Goal: Information Seeking & Learning: Learn about a topic

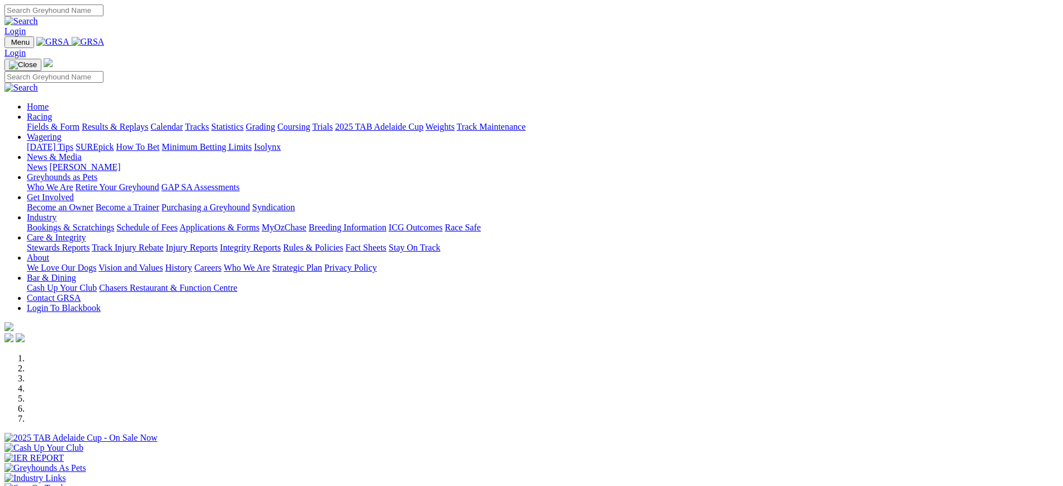
scroll to position [353, 0]
click at [120, 162] on link "[PERSON_NAME]" at bounding box center [84, 167] width 71 height 10
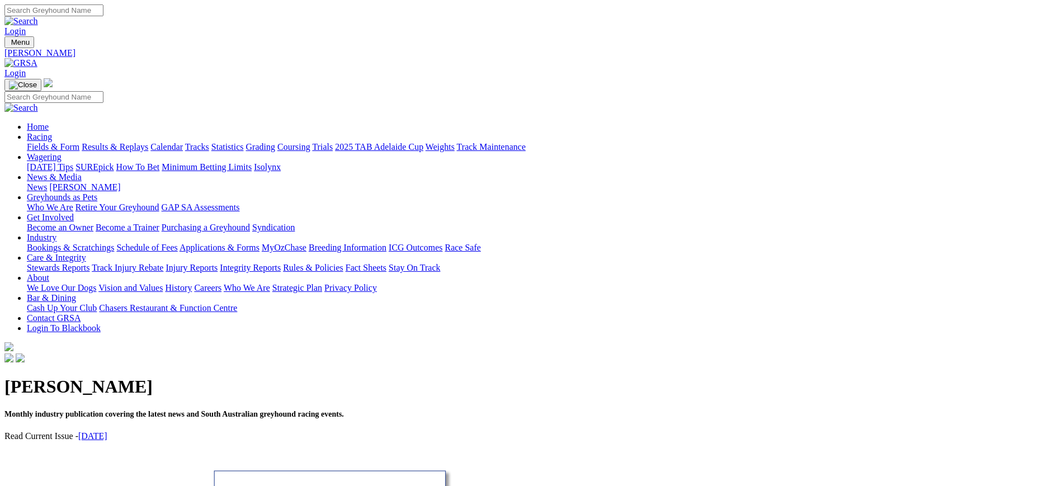
click at [47, 182] on link "News" at bounding box center [37, 187] width 20 height 10
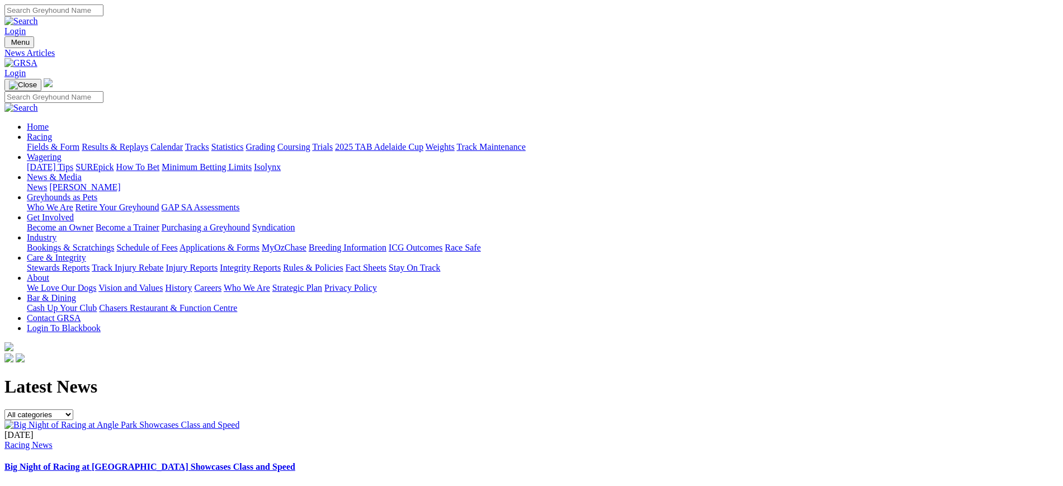
click at [120, 182] on link "[PERSON_NAME]" at bounding box center [84, 187] width 71 height 10
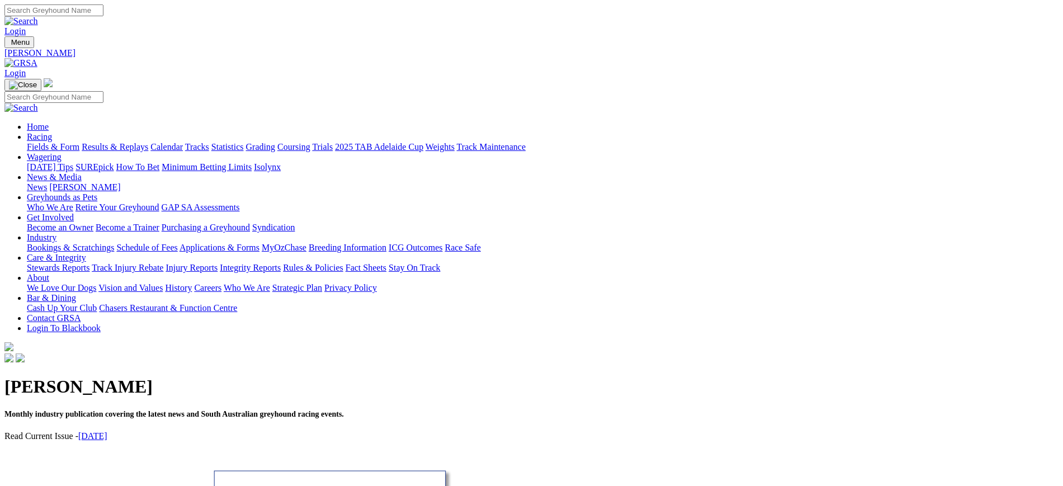
click at [107, 431] on link "September 2025" at bounding box center [92, 436] width 29 height 10
click at [37, 58] on img at bounding box center [20, 63] width 33 height 10
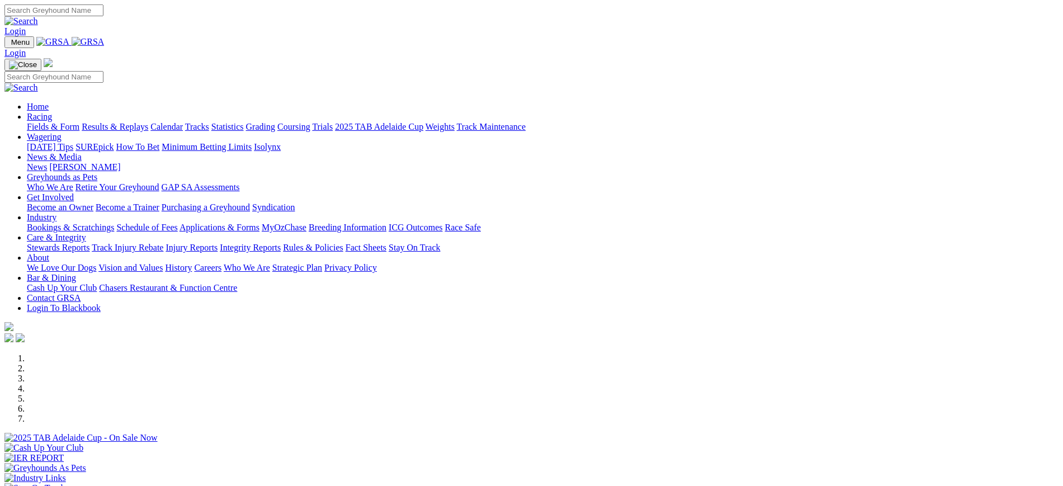
scroll to position [318, 0]
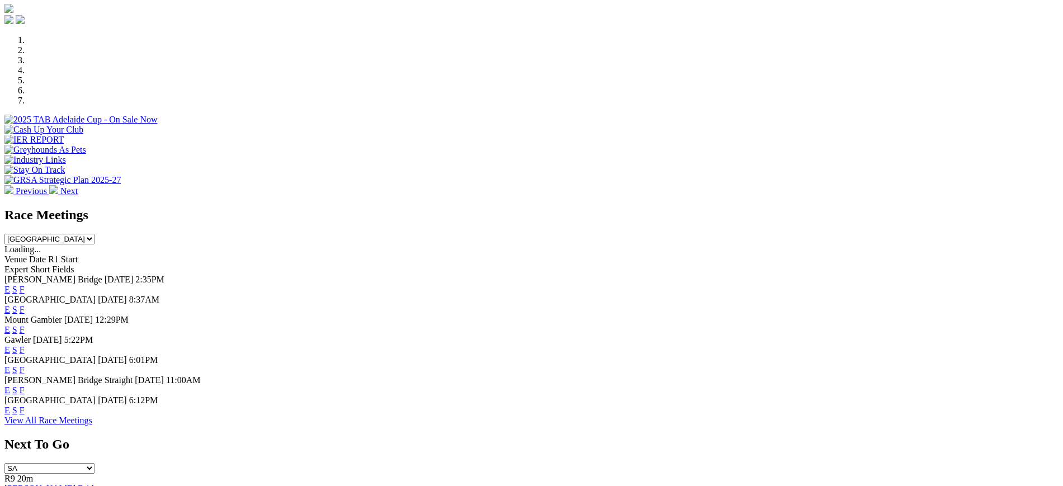
click at [25, 415] on link "F" at bounding box center [22, 410] width 5 height 10
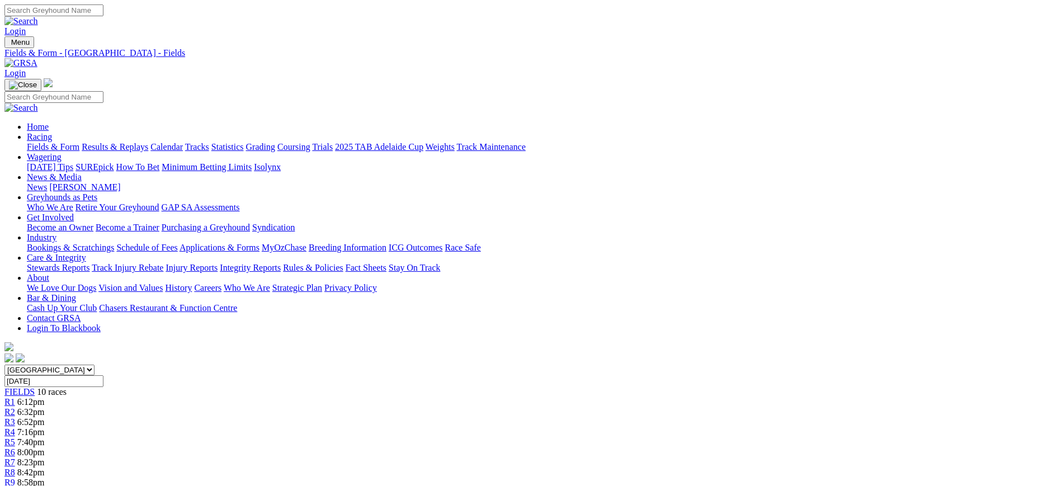
click at [267, 36] on div "Menu Fields & Form - [GEOGRAPHIC_DATA] - Fields Login Home Racing Fields & Form…" at bounding box center [531, 200] width 1054 height 328
click at [37, 58] on img at bounding box center [20, 63] width 33 height 10
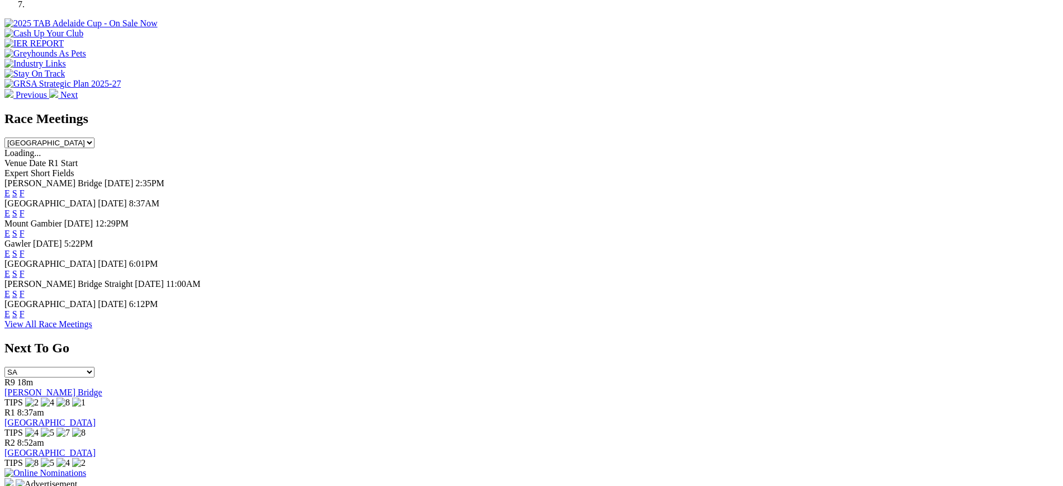
scroll to position [422, 0]
